Goal: Navigation & Orientation: Find specific page/section

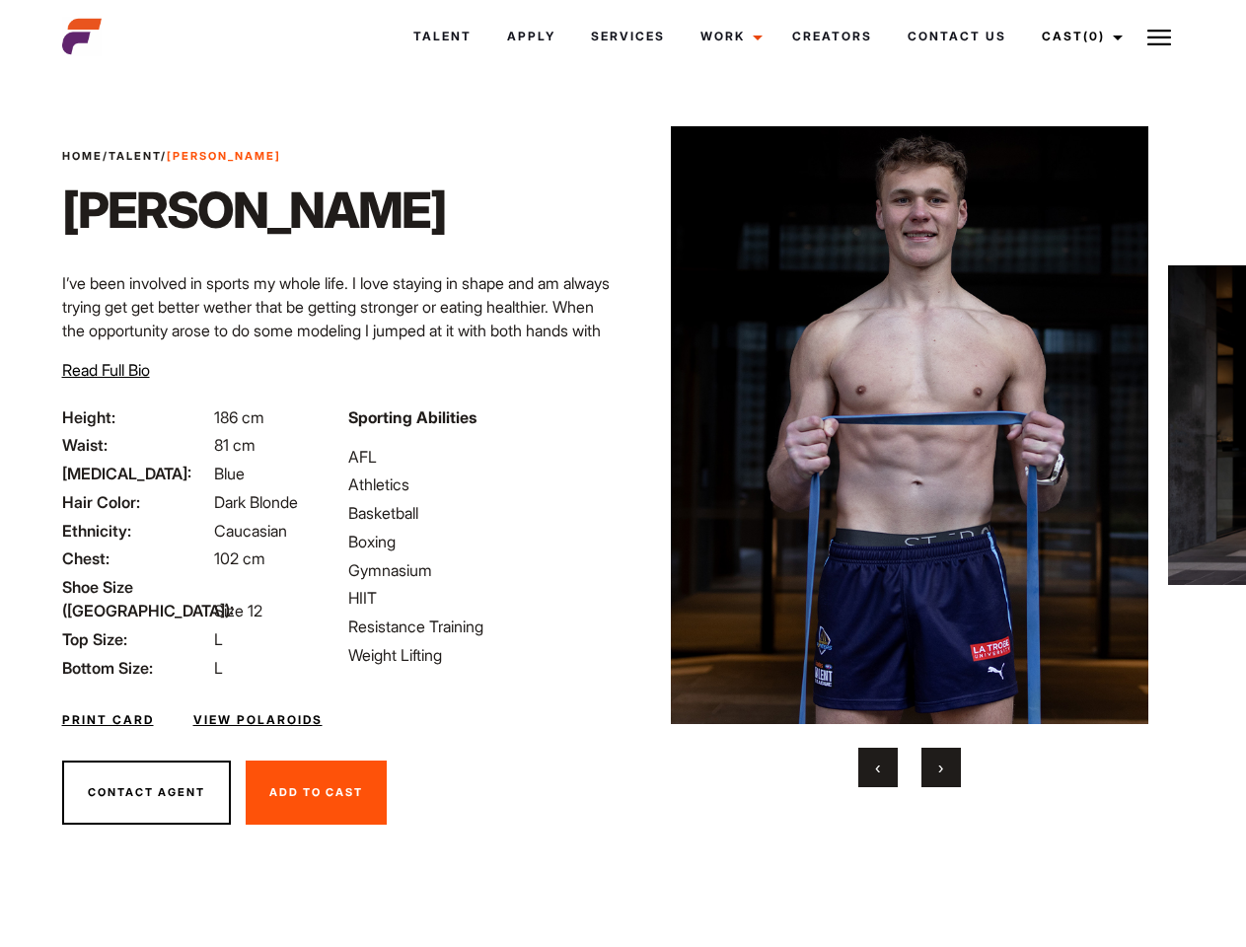
click at [1077, 37] on link "Cast (0)" at bounding box center [1079, 36] width 111 height 53
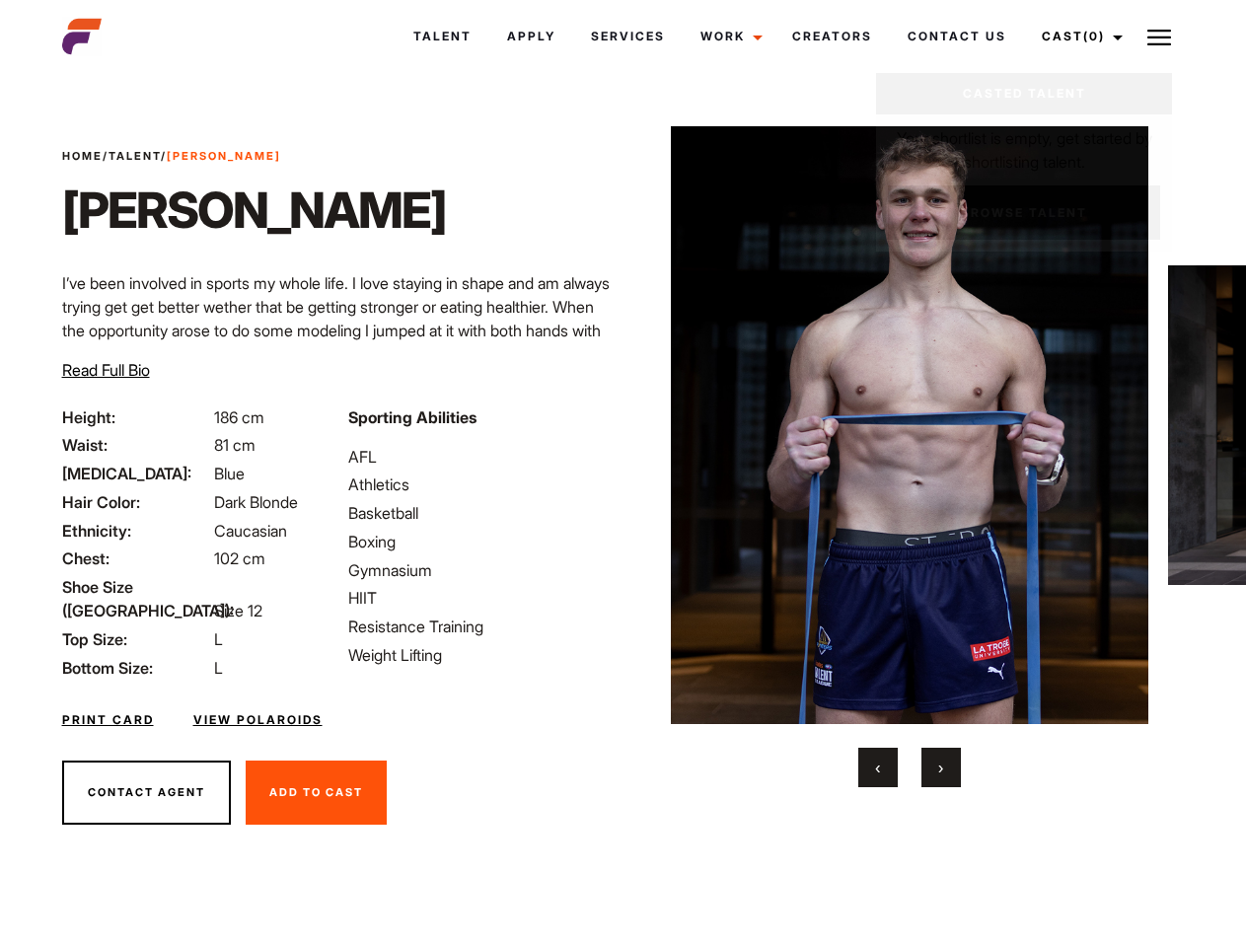
click at [1159, 37] on img at bounding box center [1160, 38] width 24 height 24
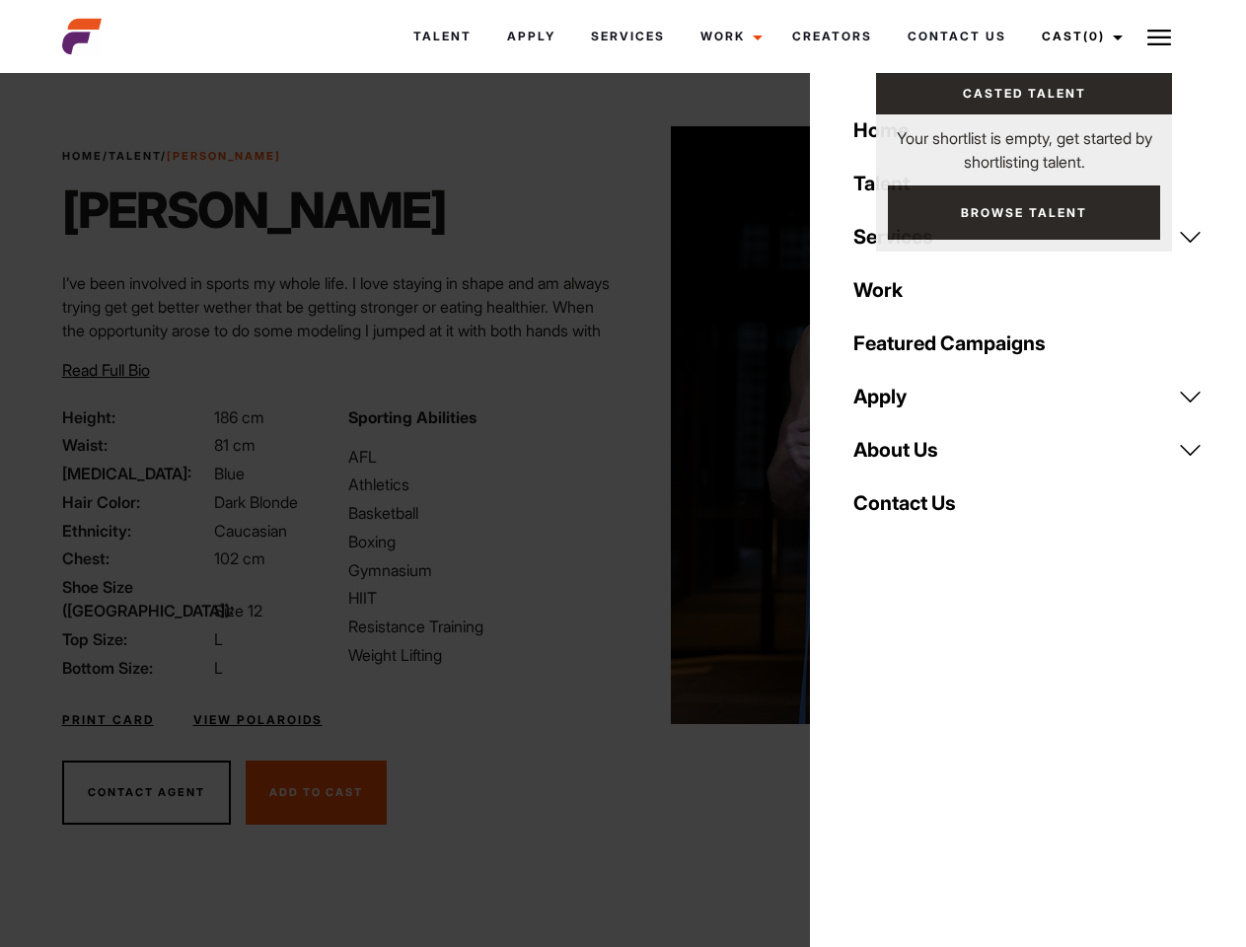
click at [909, 457] on img at bounding box center [910, 425] width 479 height 598
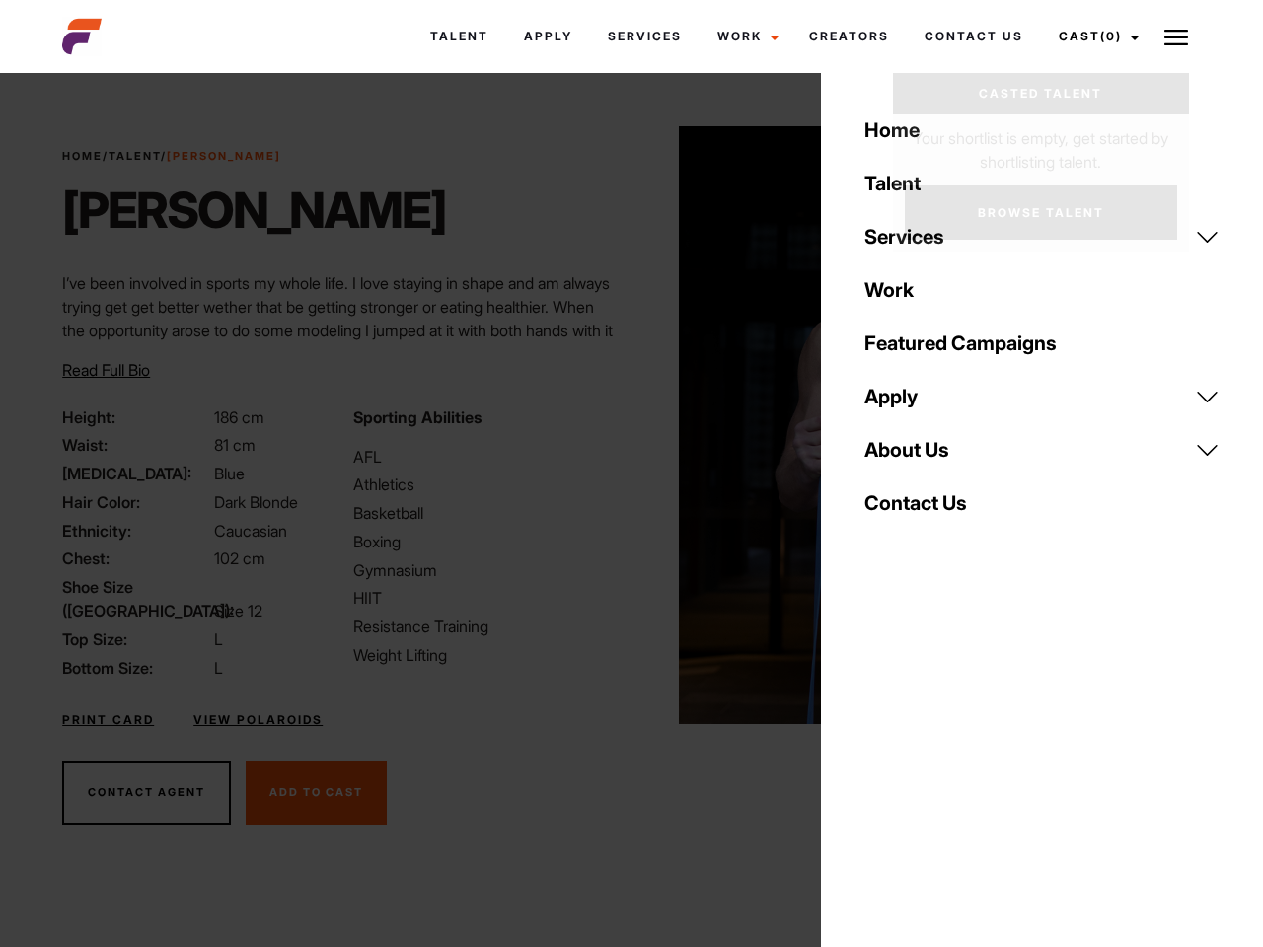
click at [623, 425] on div "Sporting Abilities AFL Athletics Basketball Boxing Gymnasium HIIT Resistance Tr…" at bounding box center [486, 543] width 290 height 274
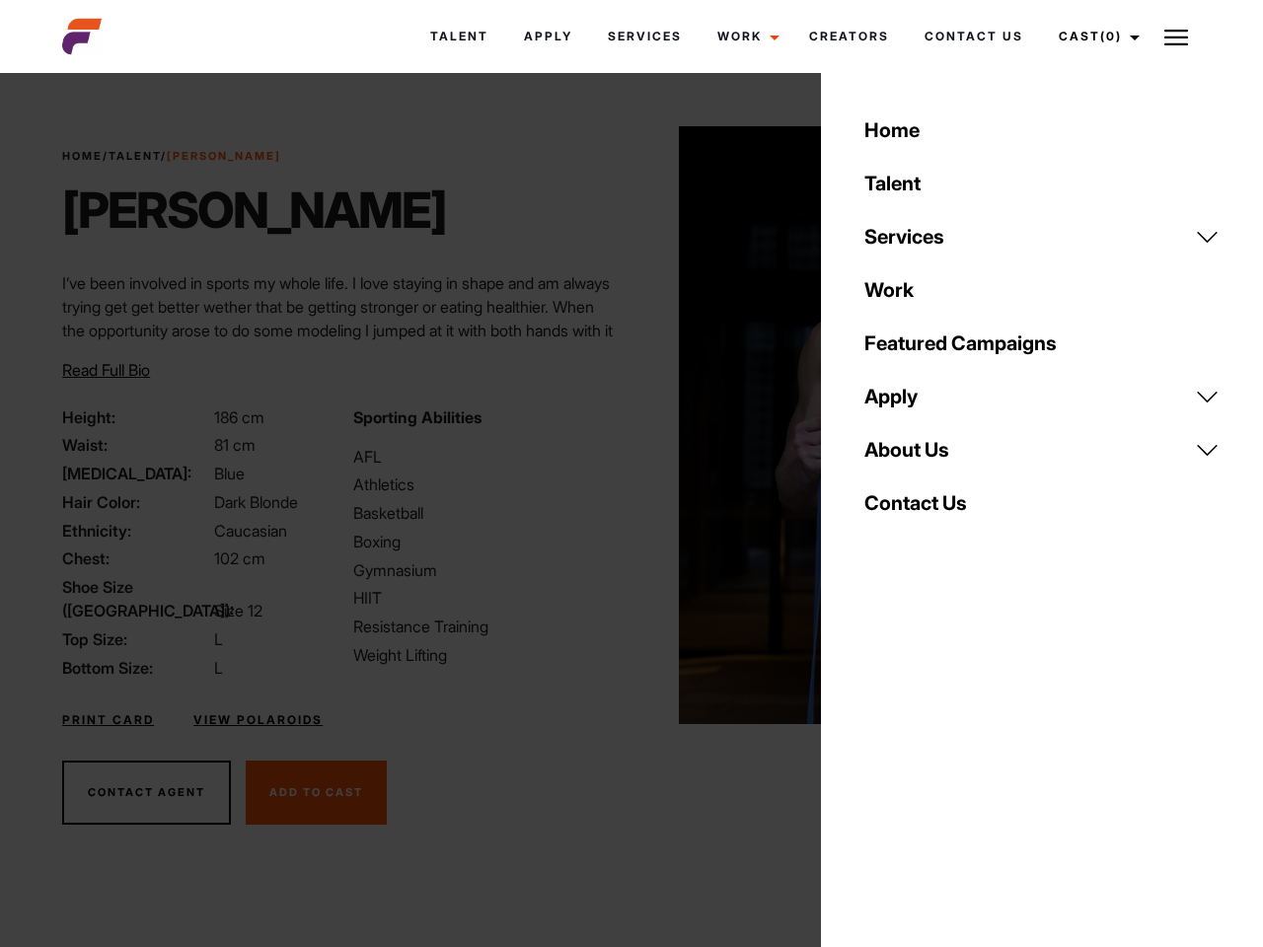
click at [878, 768] on div "Home Talent Services Talent Casting Photography Videography Creative Hair and M…" at bounding box center [1042, 473] width 442 height 947
click at [941, 768] on div "Home Talent Services Talent Casting Photography Videography Creative Hair and M…" at bounding box center [1042, 473] width 442 height 947
